Goal: Obtain resource: Obtain resource

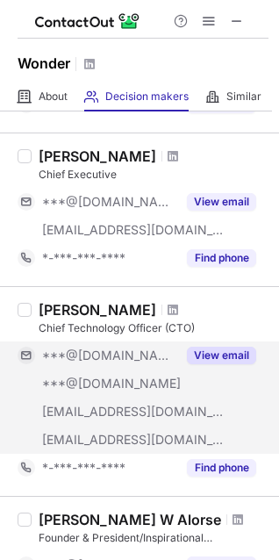
scroll to position [703, 0]
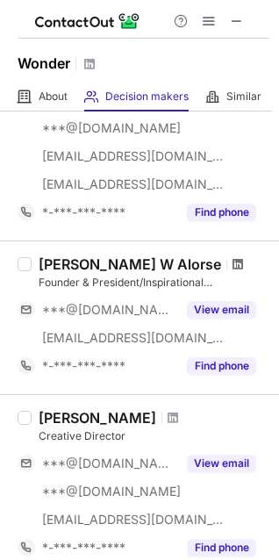
click at [233, 264] on span at bounding box center [238, 264] width 11 height 14
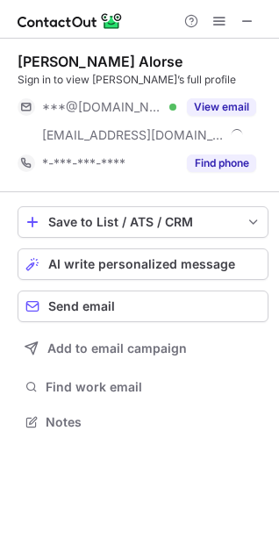
scroll to position [410, 279]
click at [57, 60] on div "Dr. Raynold Alorse" at bounding box center [100, 62] width 165 height 18
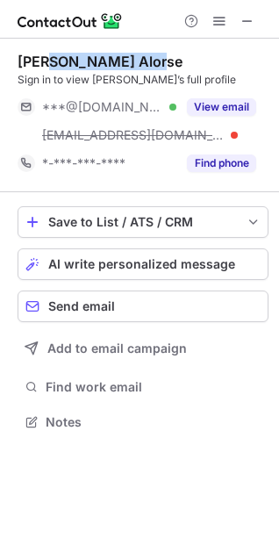
drag, startPoint x: 57, startPoint y: 60, endPoint x: 114, endPoint y: 60, distance: 57.1
click at [114, 60] on div "Dr. Raynold Alorse" at bounding box center [100, 62] width 165 height 18
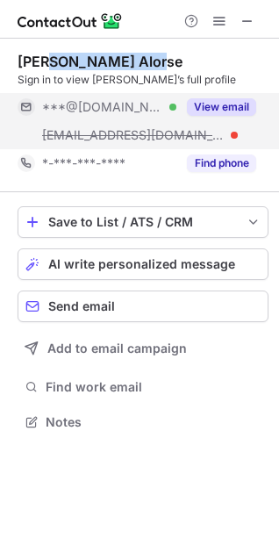
copy div "Raynold Alorse"
click at [240, 109] on button "View email" at bounding box center [221, 107] width 69 height 18
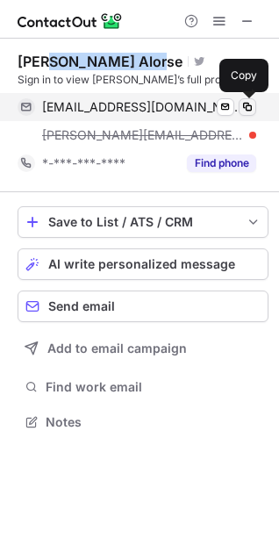
click at [252, 112] on span at bounding box center [248, 107] width 14 height 14
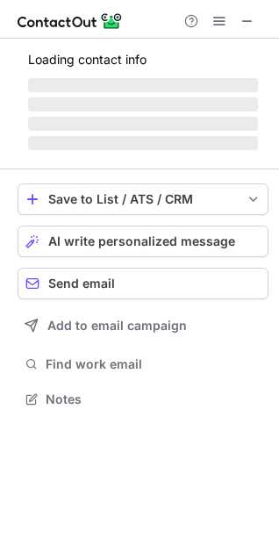
scroll to position [382, 279]
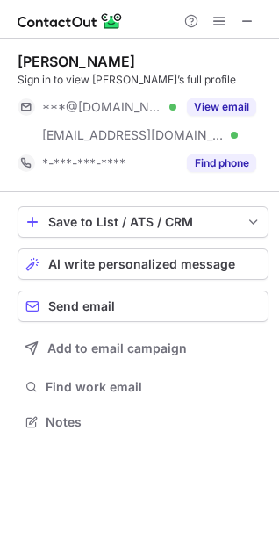
scroll to position [410, 279]
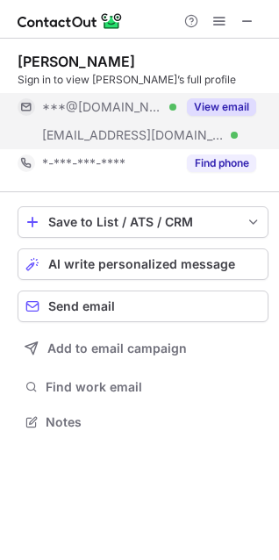
click at [236, 100] on button "View email" at bounding box center [221, 107] width 69 height 18
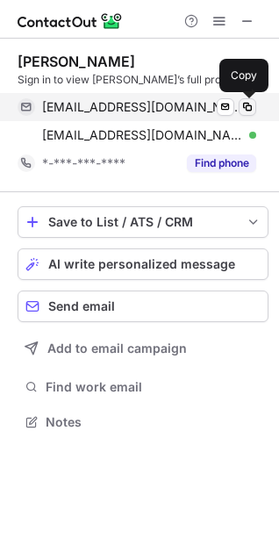
click at [242, 105] on span at bounding box center [248, 107] width 14 height 14
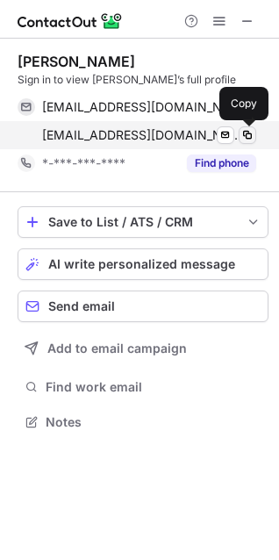
click at [247, 135] on span at bounding box center [248, 135] width 14 height 14
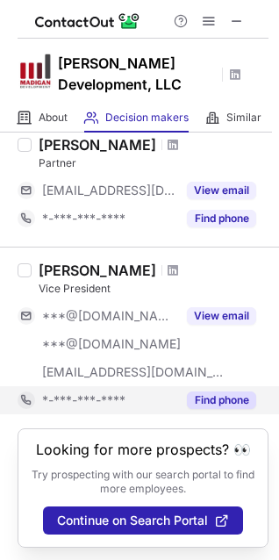
scroll to position [106, 0]
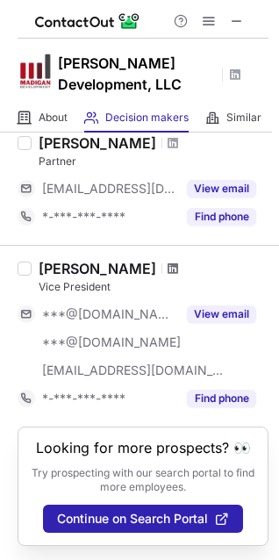
click at [168, 262] on span at bounding box center [173, 269] width 11 height 14
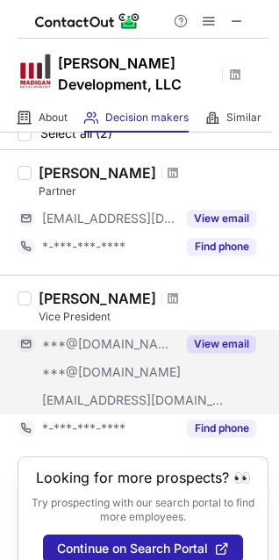
scroll to position [18, 0]
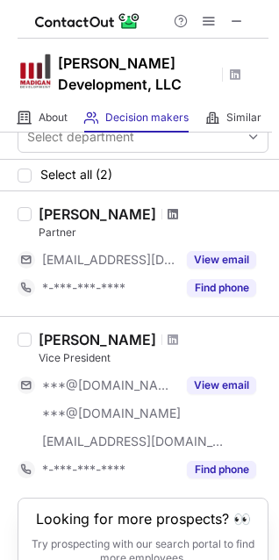
click at [168, 217] on span at bounding box center [173, 214] width 11 height 14
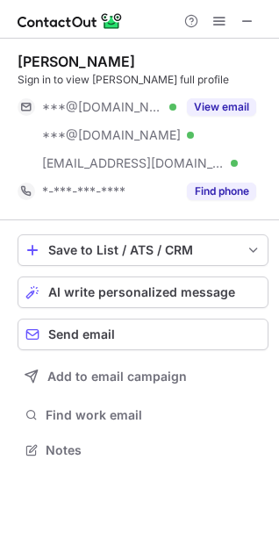
scroll to position [438, 279]
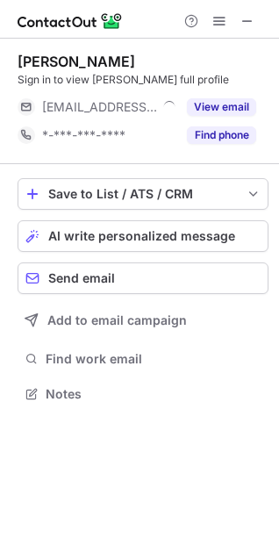
scroll to position [382, 279]
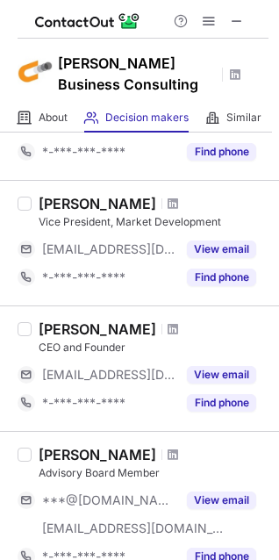
scroll to position [615, 0]
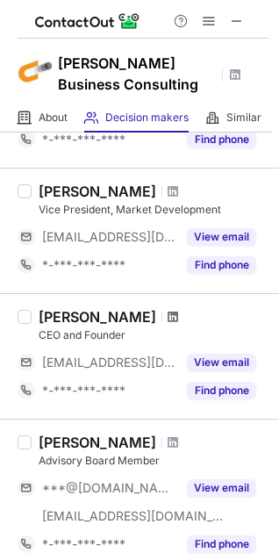
click at [171, 320] on span at bounding box center [173, 317] width 11 height 14
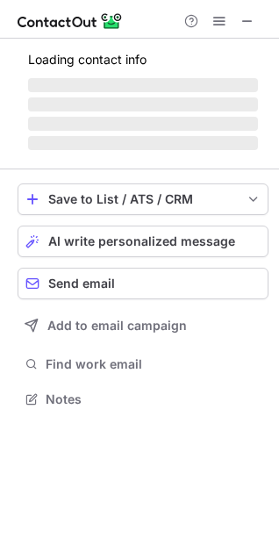
scroll to position [382, 279]
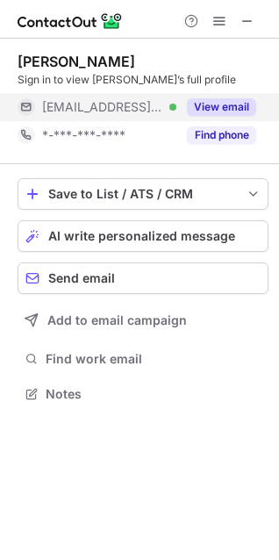
click at [229, 106] on button "View email" at bounding box center [221, 107] width 69 height 18
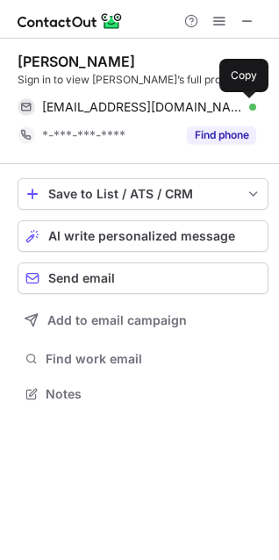
click at [240, 105] on button at bounding box center [248, 107] width 18 height 18
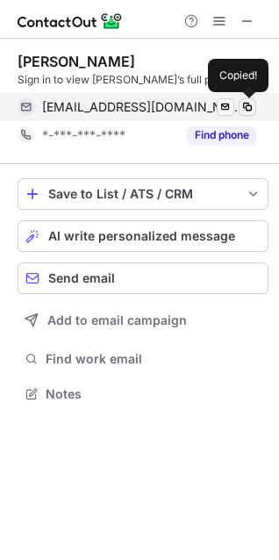
click at [243, 105] on span at bounding box center [248, 107] width 14 height 14
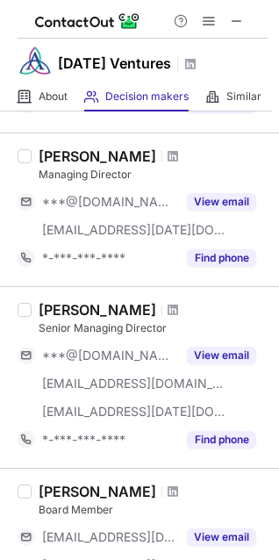
scroll to position [878, 0]
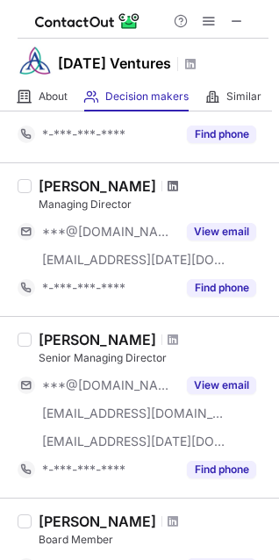
click at [168, 187] on span at bounding box center [173, 186] width 11 height 14
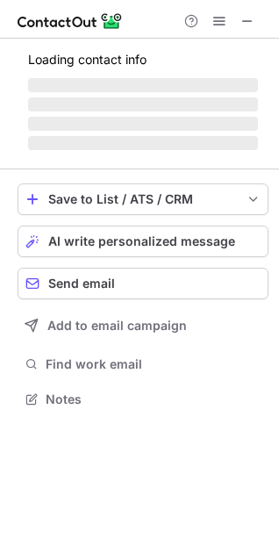
scroll to position [410, 279]
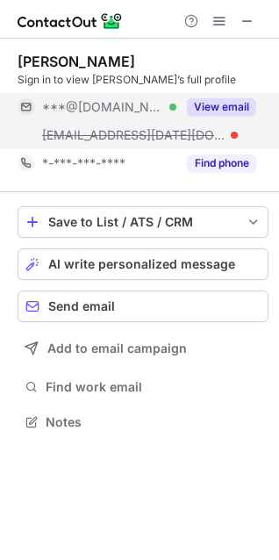
click at [220, 100] on button "View email" at bounding box center [221, 107] width 69 height 18
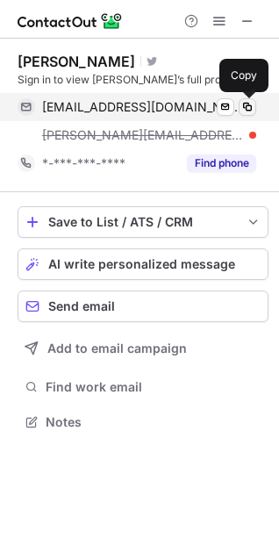
click at [246, 108] on span at bounding box center [248, 107] width 14 height 14
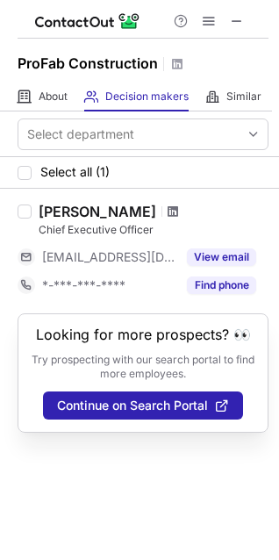
click at [170, 206] on span at bounding box center [173, 212] width 11 height 14
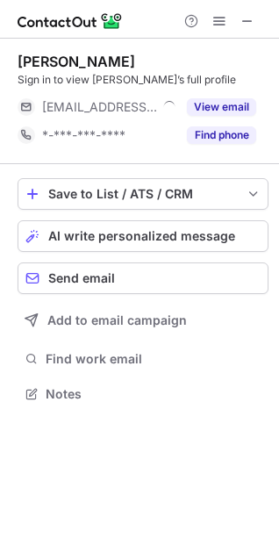
scroll to position [382, 279]
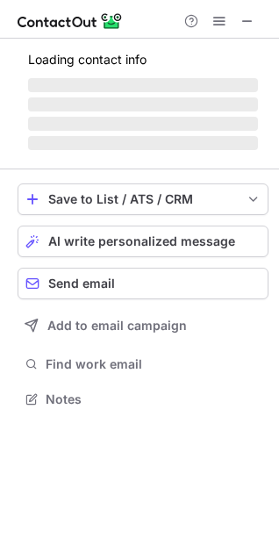
scroll to position [410, 279]
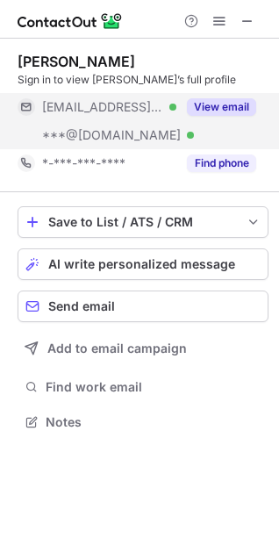
click at [228, 111] on button "View email" at bounding box center [221, 107] width 69 height 18
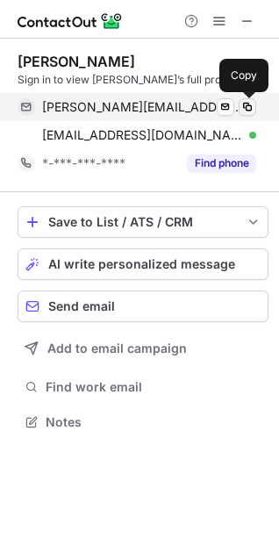
click at [245, 107] on span at bounding box center [248, 107] width 14 height 14
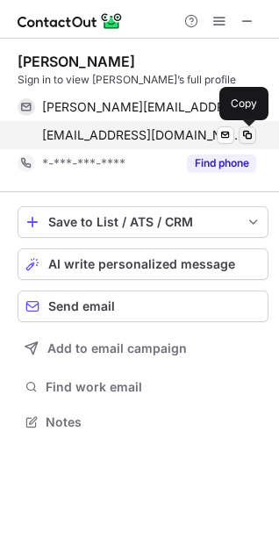
click at [240, 141] on button at bounding box center [248, 136] width 18 height 18
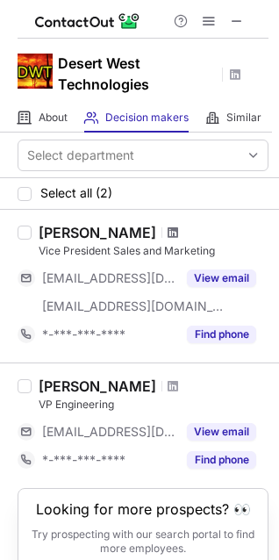
click at [170, 229] on span at bounding box center [173, 233] width 11 height 14
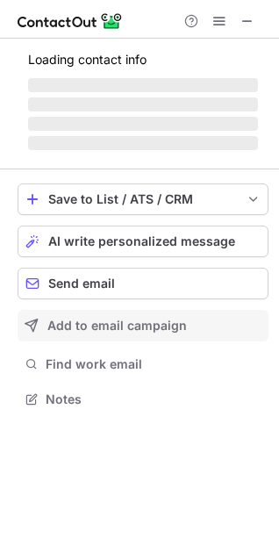
scroll to position [410, 279]
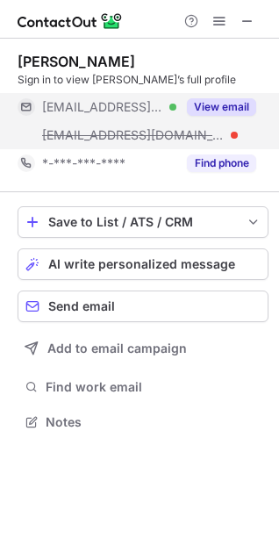
click at [246, 110] on button "View email" at bounding box center [221, 107] width 69 height 18
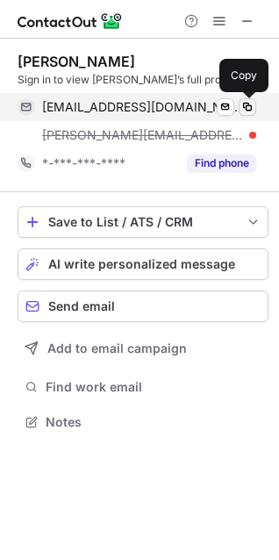
click at [249, 106] on span at bounding box center [248, 107] width 14 height 14
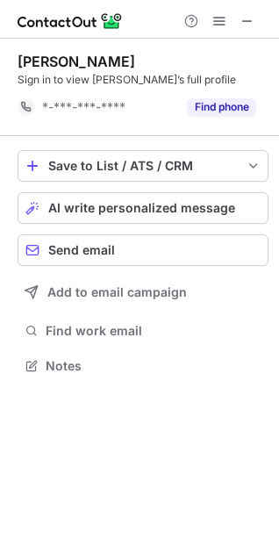
scroll to position [354, 279]
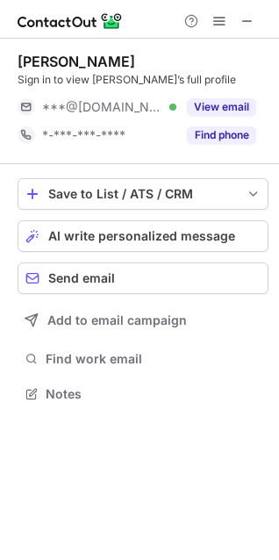
scroll to position [382, 279]
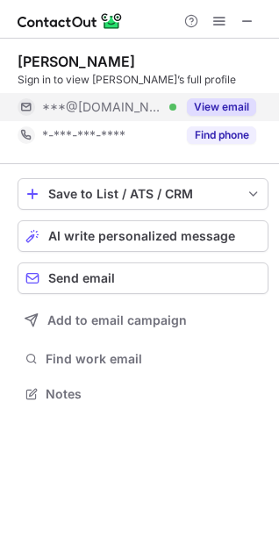
click at [221, 106] on button "View email" at bounding box center [221, 107] width 69 height 18
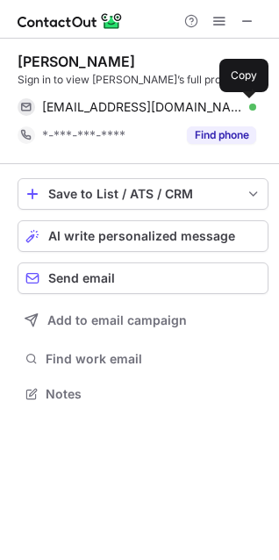
click at [249, 111] on span at bounding box center [248, 107] width 14 height 14
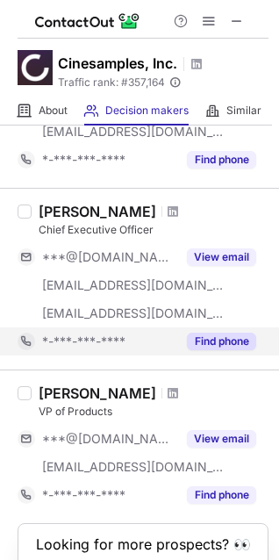
scroll to position [351, 0]
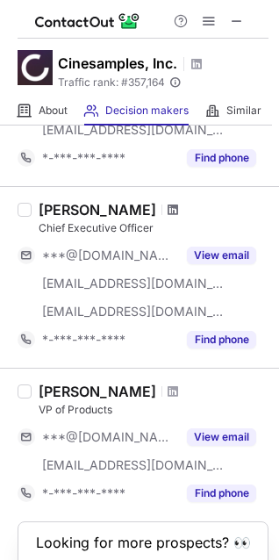
click at [168, 213] on span at bounding box center [173, 210] width 11 height 14
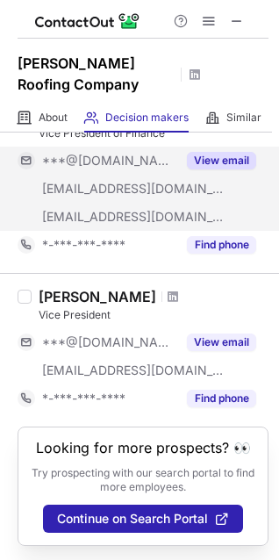
scroll to position [47, 0]
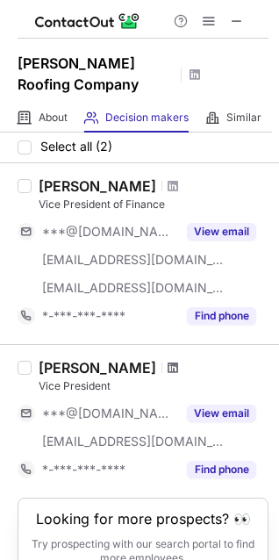
click at [168, 365] on span at bounding box center [173, 368] width 11 height 14
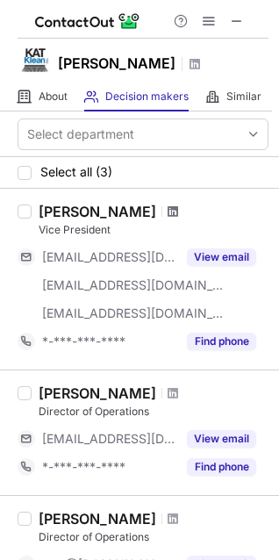
click at [168, 212] on span at bounding box center [173, 212] width 11 height 14
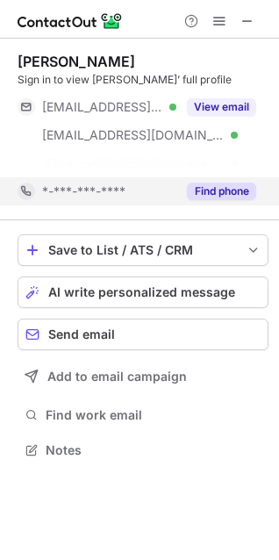
scroll to position [410, 279]
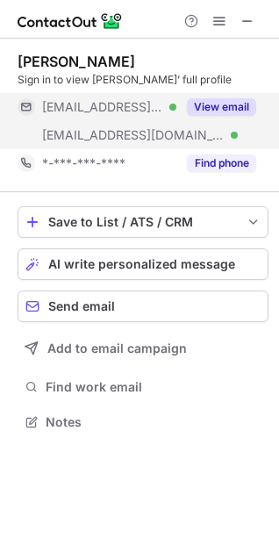
click at [224, 104] on button "View email" at bounding box center [221, 107] width 69 height 18
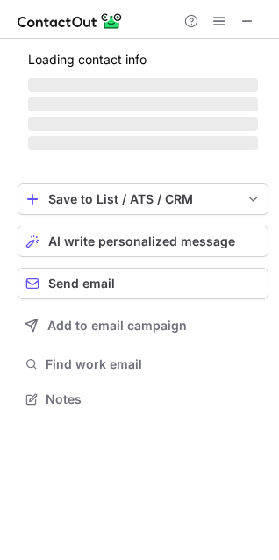
scroll to position [410, 279]
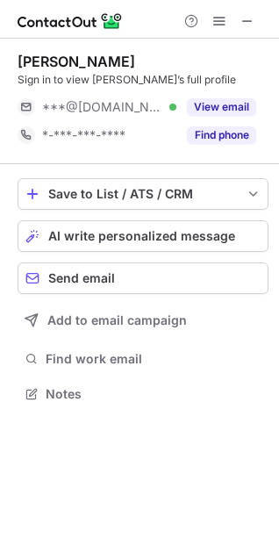
scroll to position [382, 279]
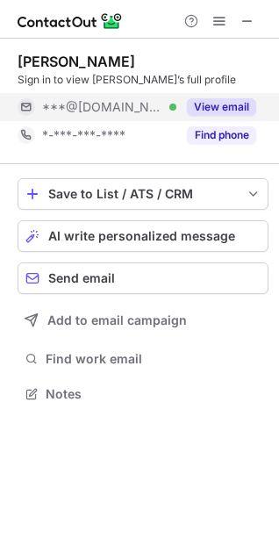
click at [228, 105] on button "View email" at bounding box center [221, 107] width 69 height 18
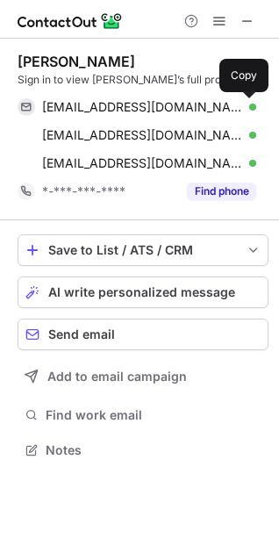
scroll to position [438, 279]
click at [244, 108] on span at bounding box center [248, 107] width 14 height 14
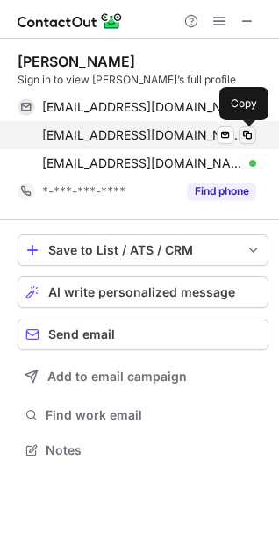
click at [241, 138] on span at bounding box center [248, 135] width 14 height 14
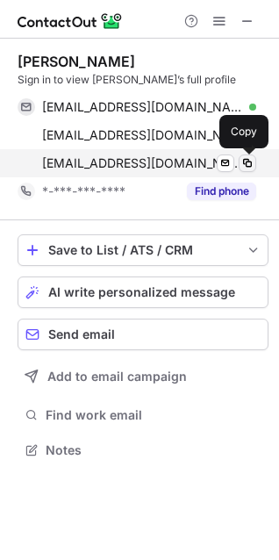
click at [245, 163] on span at bounding box center [248, 163] width 14 height 14
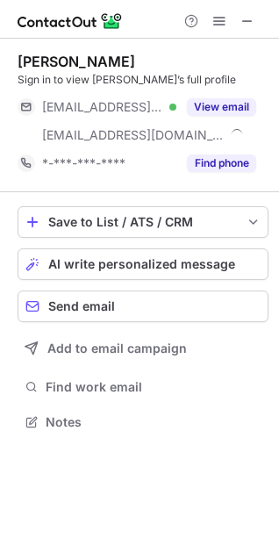
scroll to position [410, 279]
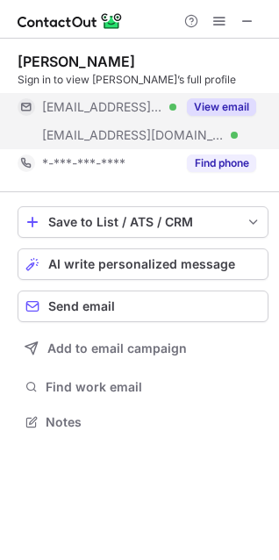
click at [227, 107] on button "View email" at bounding box center [221, 107] width 69 height 18
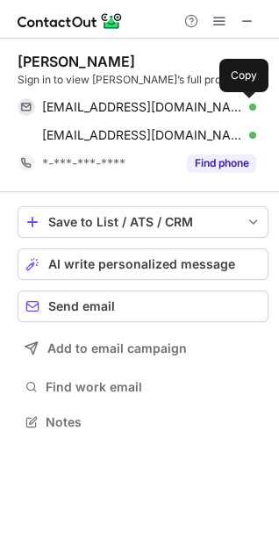
click at [249, 107] on span at bounding box center [248, 107] width 14 height 14
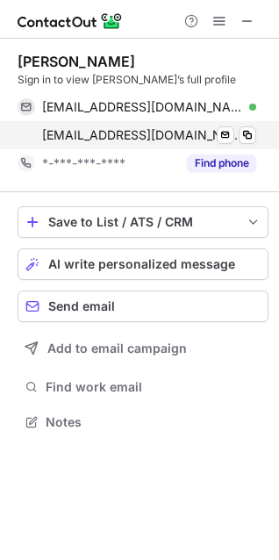
click at [238, 147] on div "lriley@adena.org Verified Send email Copy" at bounding box center [137, 135] width 239 height 28
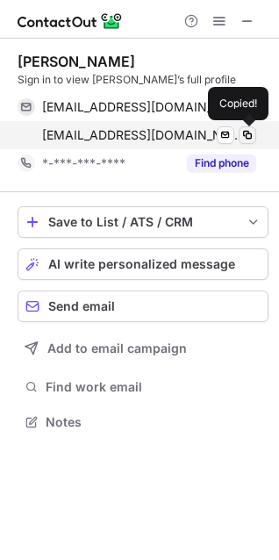
drag, startPoint x: 249, startPoint y: 132, endPoint x: 182, endPoint y: 148, distance: 68.6
click at [249, 131] on span at bounding box center [248, 135] width 14 height 14
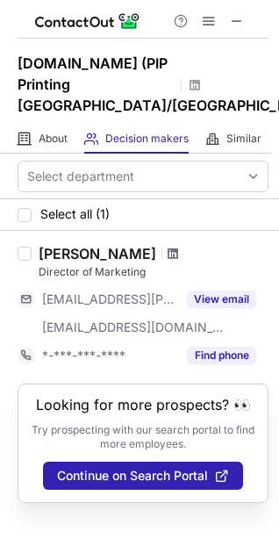
click at [168, 254] on span at bounding box center [173, 254] width 11 height 14
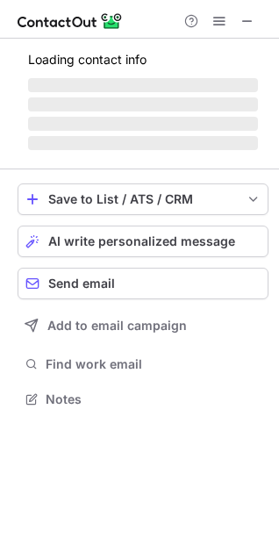
scroll to position [382, 279]
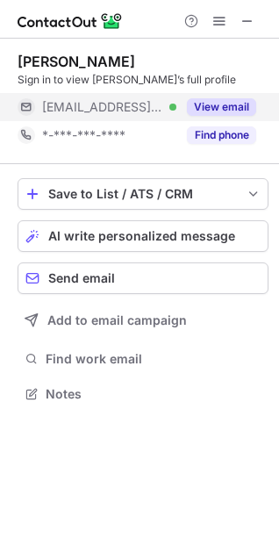
drag, startPoint x: 219, startPoint y: 108, endPoint x: 235, endPoint y: 110, distance: 15.9
click at [219, 108] on button "View email" at bounding box center [221, 107] width 69 height 18
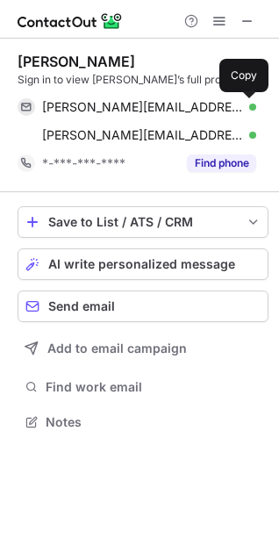
scroll to position [410, 279]
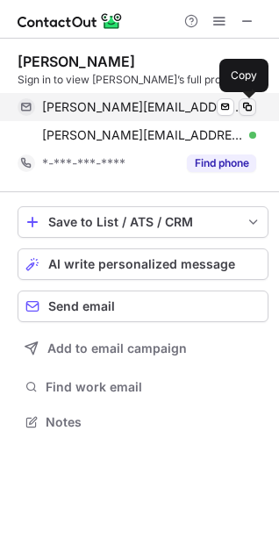
click at [242, 110] on span at bounding box center [248, 107] width 14 height 14
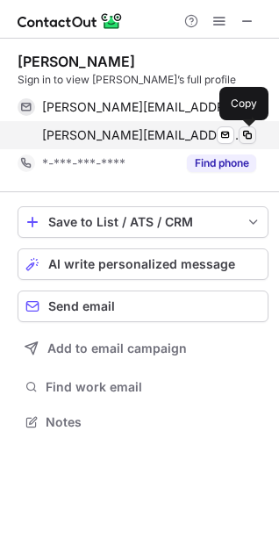
click at [244, 134] on span at bounding box center [248, 135] width 14 height 14
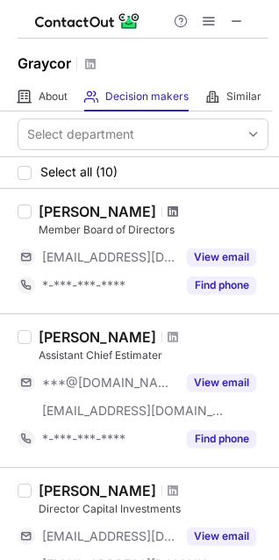
click at [176, 213] on span at bounding box center [173, 212] width 11 height 14
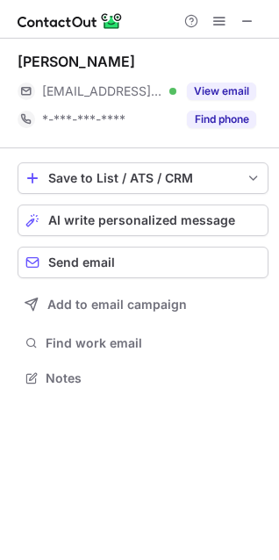
scroll to position [366, 279]
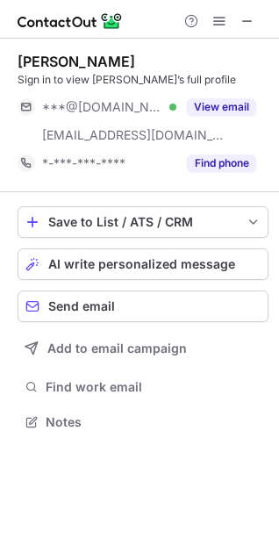
scroll to position [410, 279]
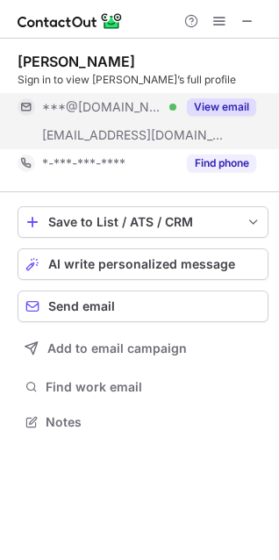
click at [244, 103] on button "View email" at bounding box center [221, 107] width 69 height 18
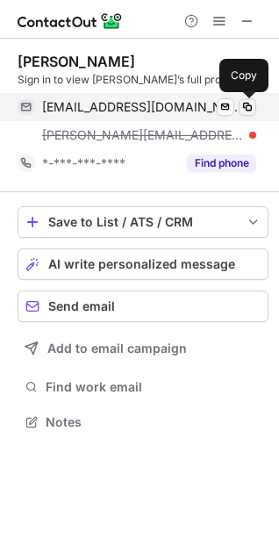
click at [244, 104] on span at bounding box center [248, 107] width 14 height 14
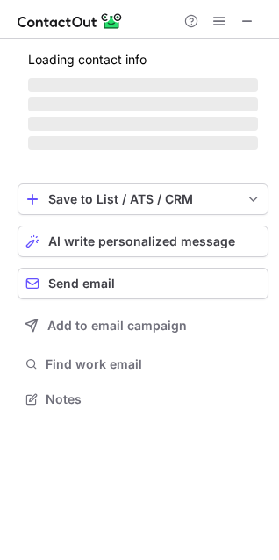
scroll to position [382, 279]
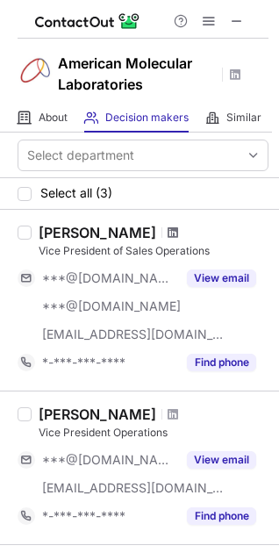
click at [168, 235] on span at bounding box center [173, 233] width 11 height 14
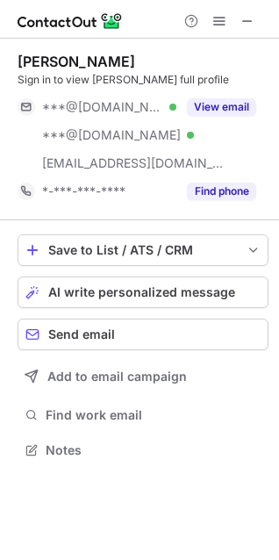
scroll to position [438, 279]
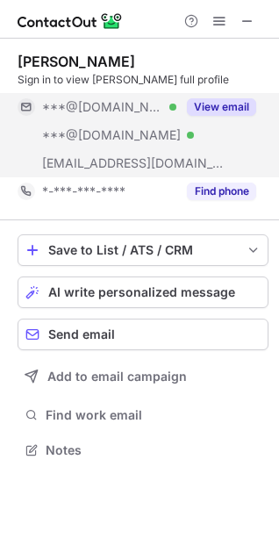
click at [220, 99] on button "View email" at bounding box center [221, 107] width 69 height 18
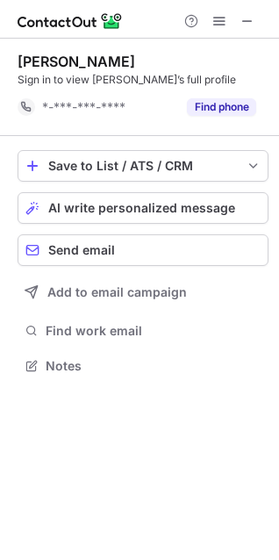
scroll to position [354, 279]
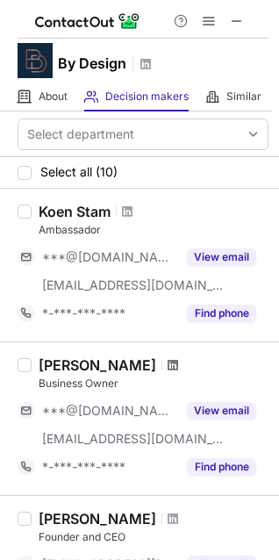
click at [168, 368] on span at bounding box center [173, 365] width 11 height 14
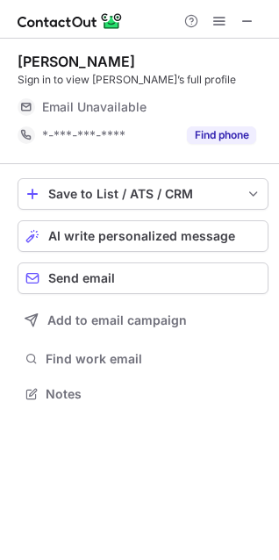
scroll to position [382, 279]
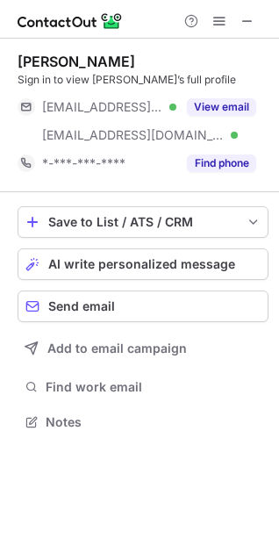
scroll to position [410, 279]
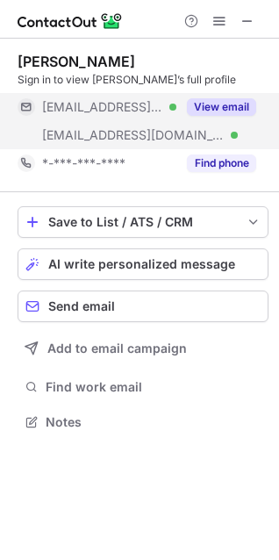
click at [224, 111] on button "View email" at bounding box center [221, 107] width 69 height 18
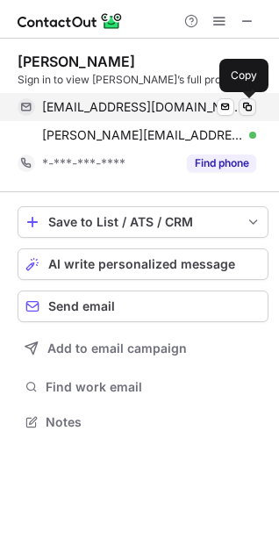
drag, startPoint x: 244, startPoint y: 107, endPoint x: 245, endPoint y: 120, distance: 13.2
click at [246, 107] on span at bounding box center [248, 107] width 14 height 14
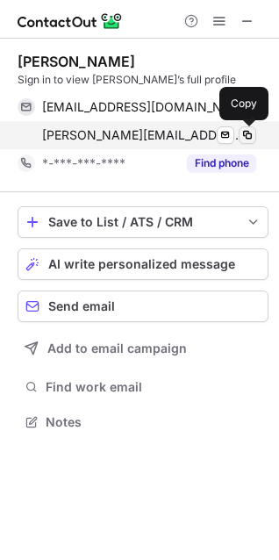
click at [241, 135] on span at bounding box center [248, 135] width 14 height 14
